Goal: Task Accomplishment & Management: Use online tool/utility

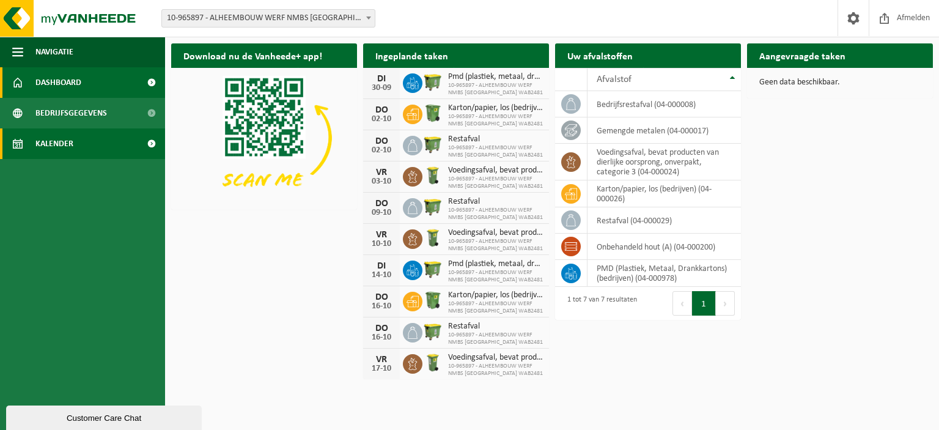
click at [97, 150] on link "Kalender" at bounding box center [82, 143] width 165 height 31
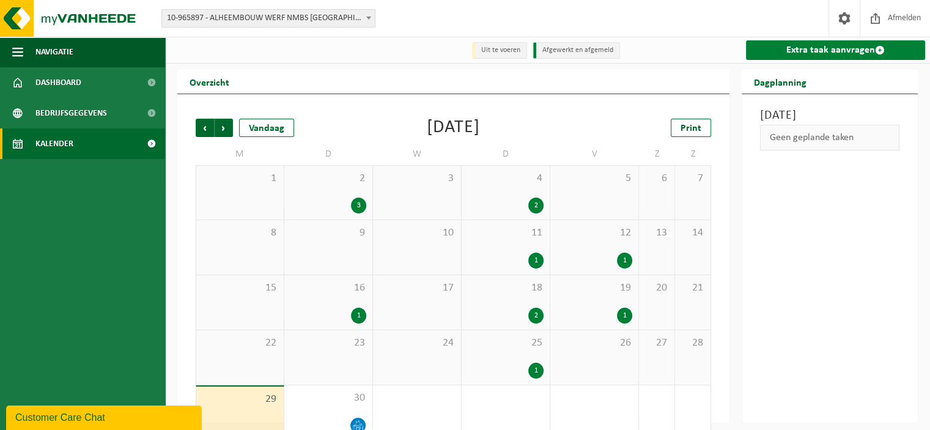
click at [797, 46] on link "Extra taak aanvragen" at bounding box center [835, 50] width 179 height 20
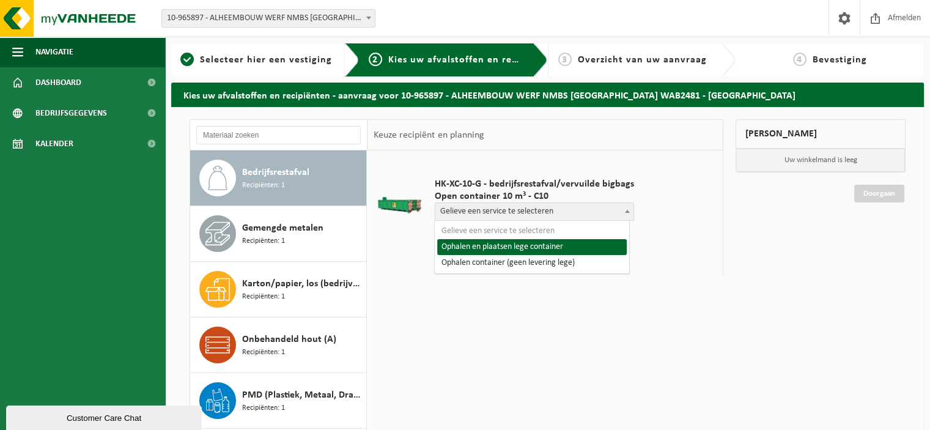
click at [527, 205] on span "Gelieve een service te selecteren" at bounding box center [534, 211] width 198 height 17
select select "P2PL-VEL-095234_HK-XC-10-GN-00_04-000008_46"
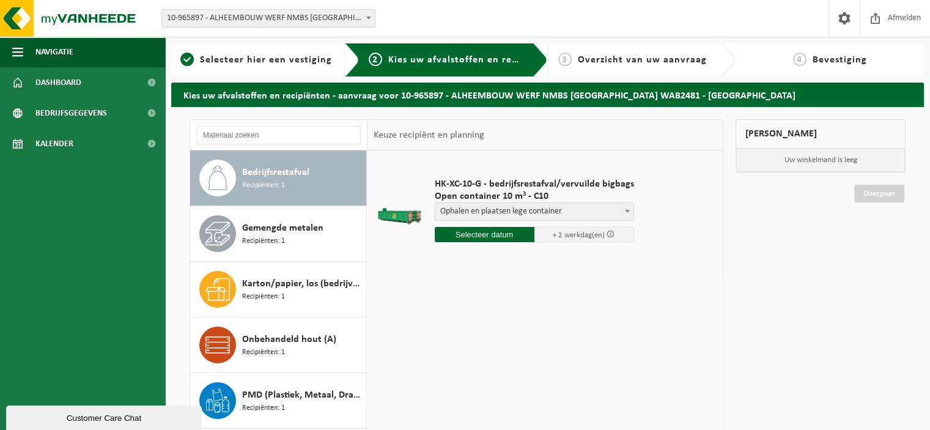
click at [499, 235] on input "text" at bounding box center [485, 234] width 100 height 15
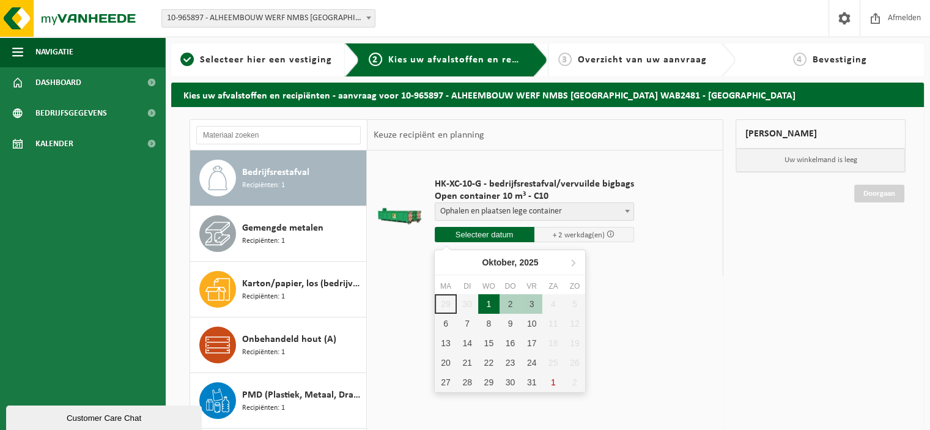
click at [482, 303] on div "1" at bounding box center [488, 304] width 21 height 20
type input "Van 2025-10-01"
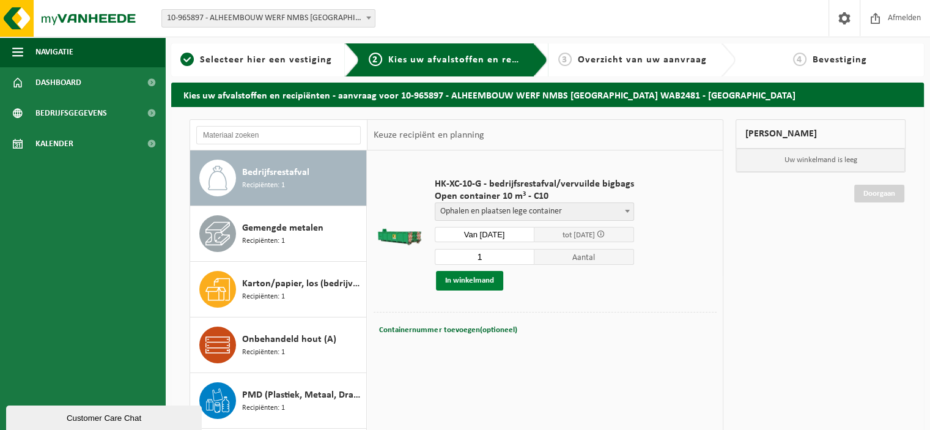
click at [481, 278] on button "In winkelmand" at bounding box center [469, 281] width 67 height 20
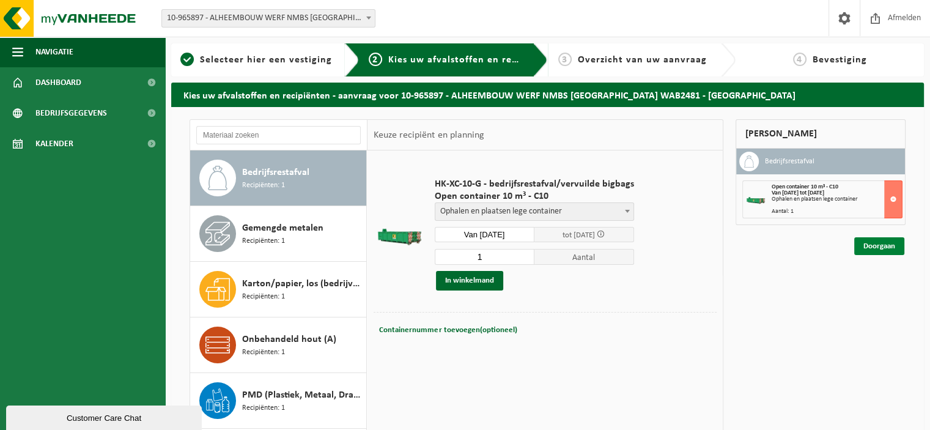
click at [864, 244] on link "Doorgaan" at bounding box center [879, 246] width 50 height 18
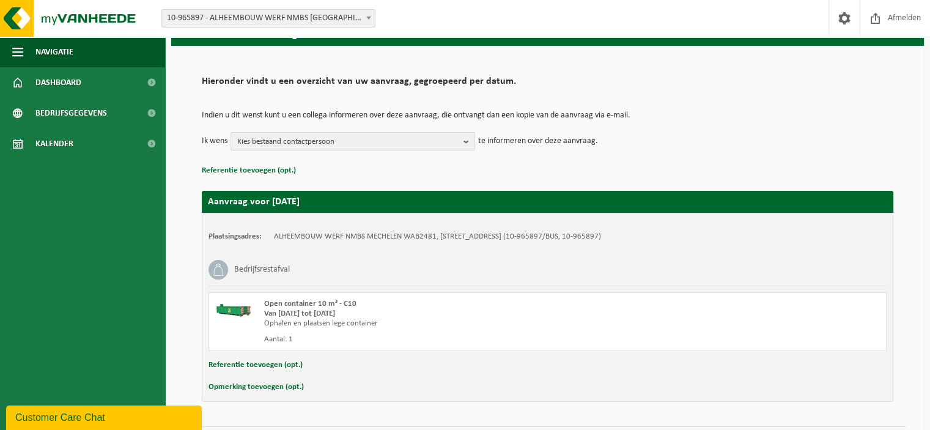
scroll to position [94, 0]
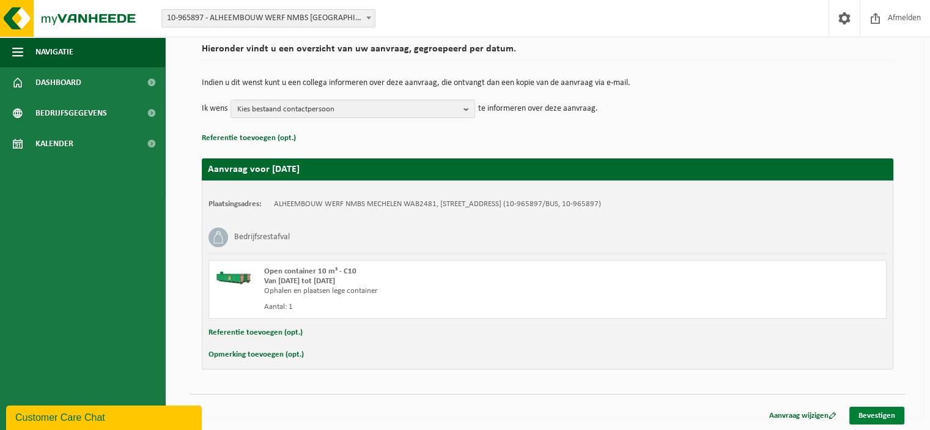
click at [885, 418] on link "Bevestigen" at bounding box center [877, 416] width 55 height 18
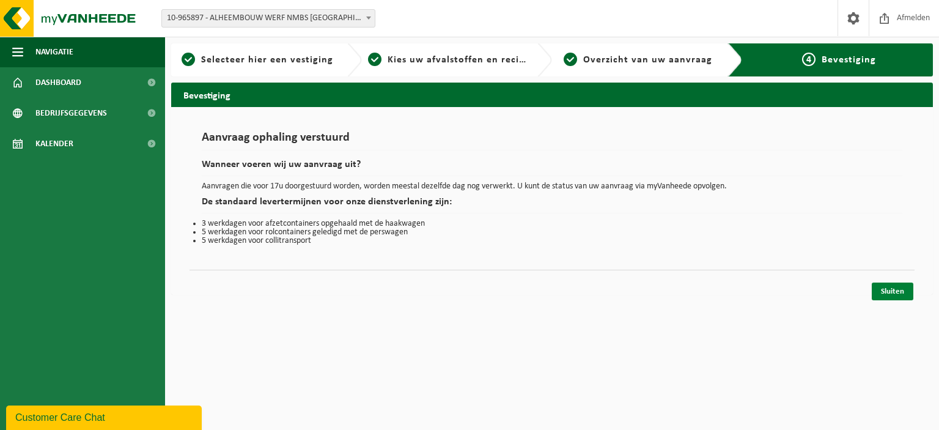
click at [884, 294] on link "Sluiten" at bounding box center [893, 292] width 42 height 18
